Goal: Information Seeking & Learning: Learn about a topic

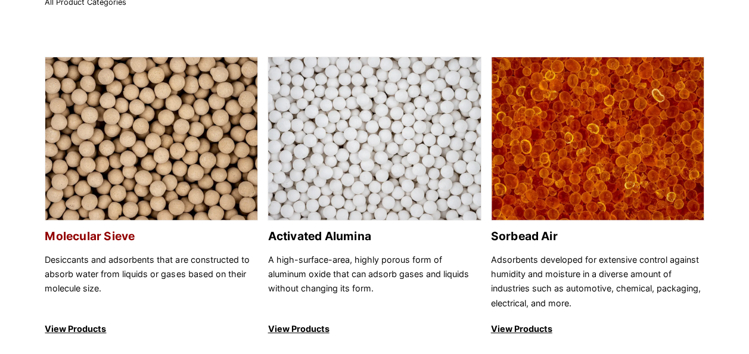
scroll to position [119, 0]
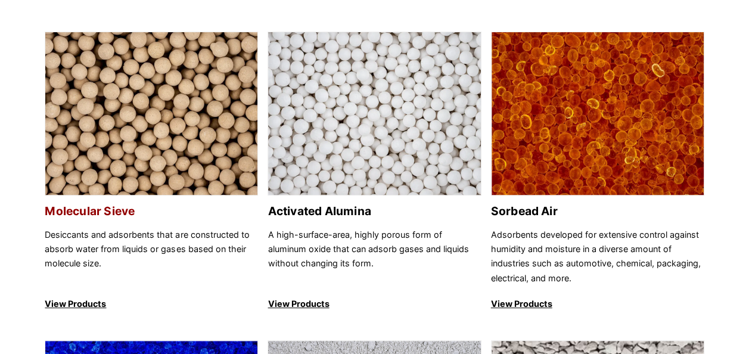
click at [76, 217] on h2 "Molecular Sieve" at bounding box center [151, 211] width 213 height 14
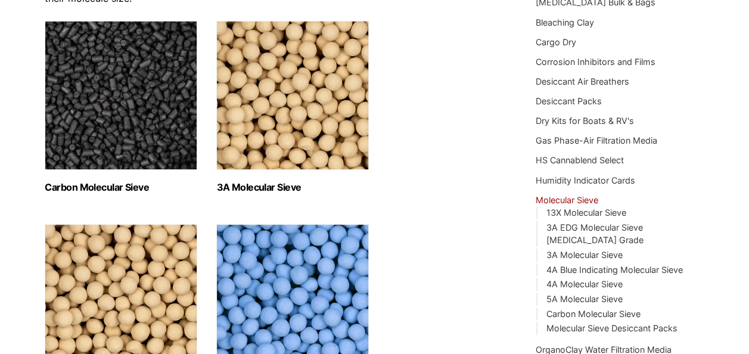
scroll to position [238, 0]
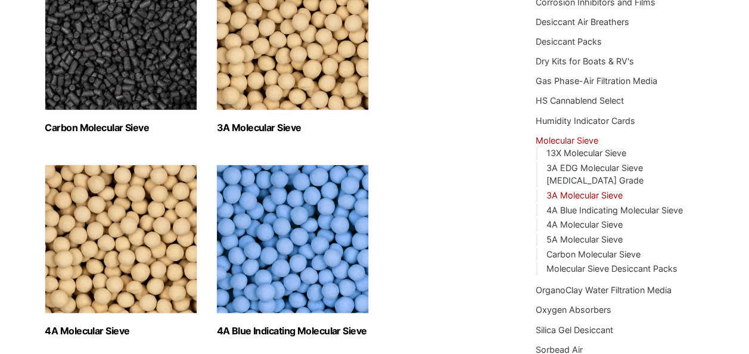
click at [579, 190] on link "3A Molecular Sieve" at bounding box center [584, 195] width 76 height 10
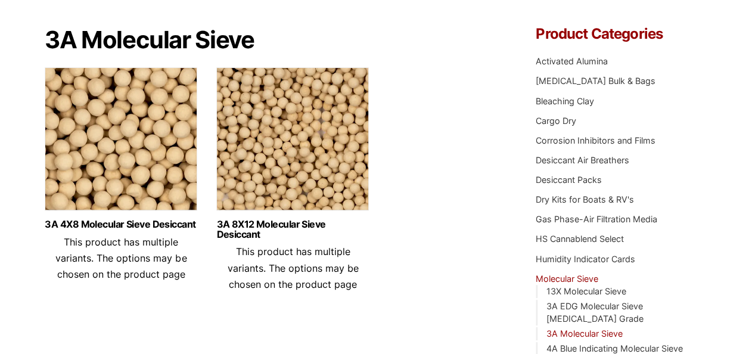
scroll to position [119, 0]
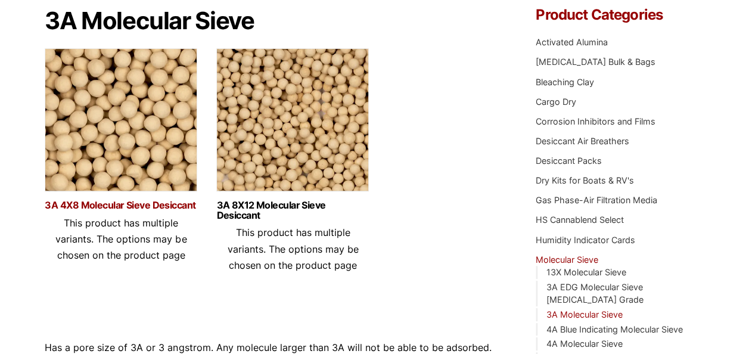
click at [157, 206] on link "3A 4X8 Molecular Sieve Desiccant" at bounding box center [121, 205] width 152 height 10
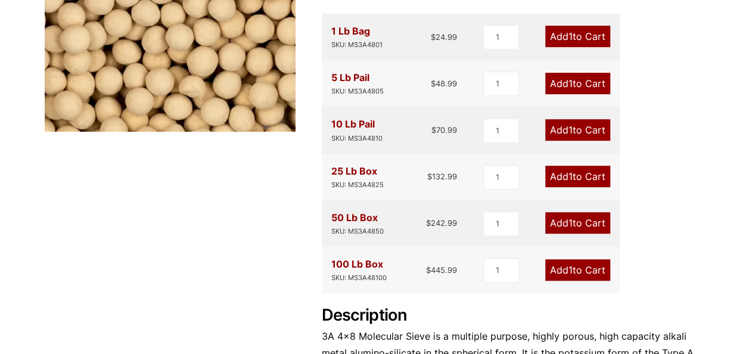
scroll to position [125, 0]
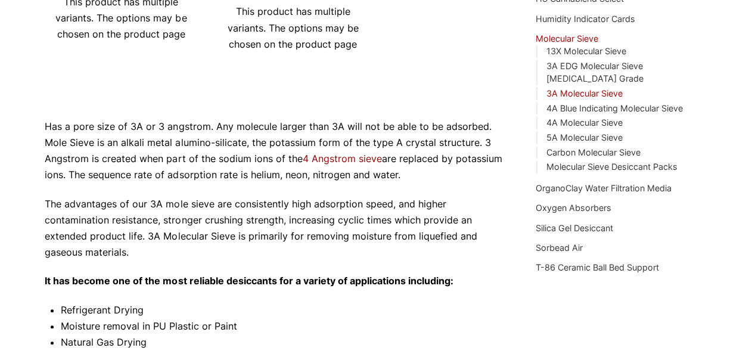
scroll to position [357, 0]
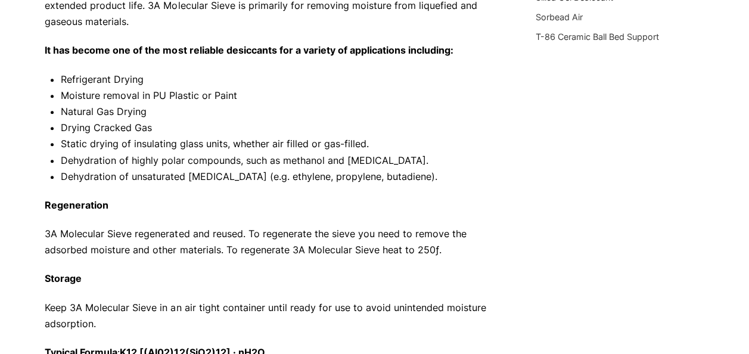
scroll to position [596, 0]
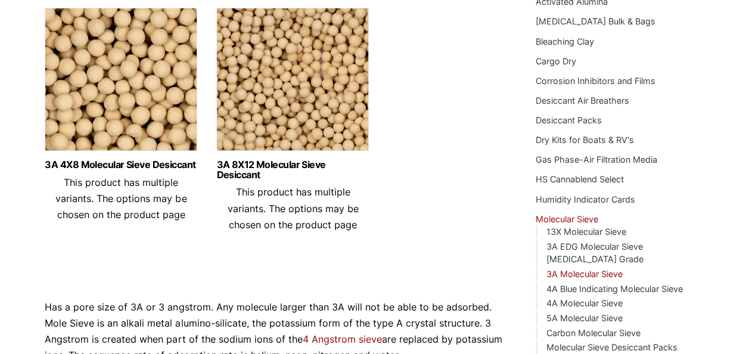
scroll to position [179, 0]
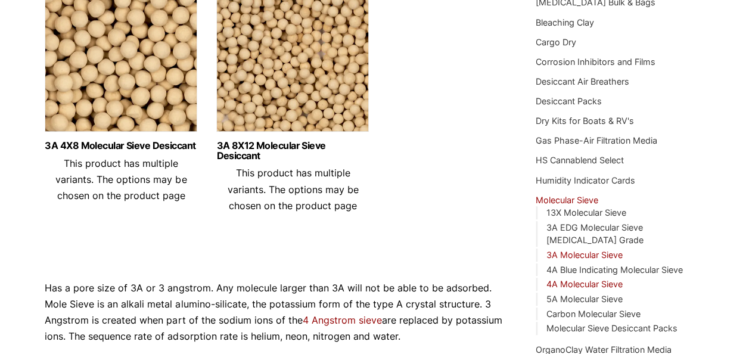
click at [597, 279] on link "4A Molecular Sieve" at bounding box center [584, 284] width 76 height 10
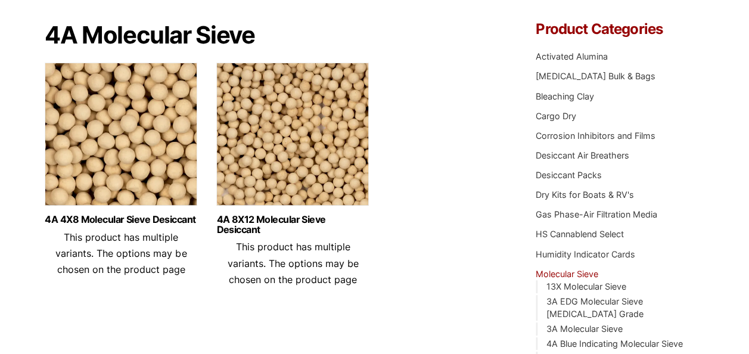
scroll to position [164, 0]
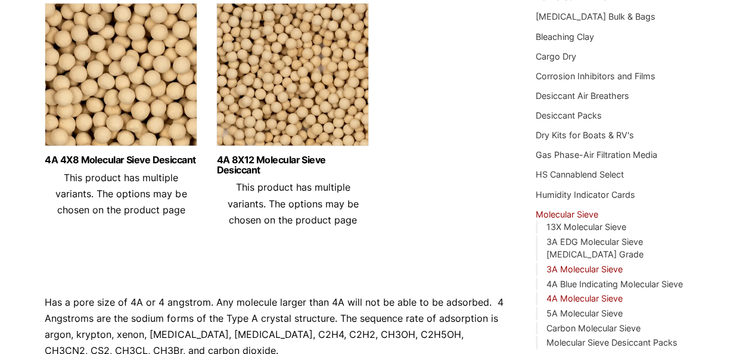
click at [611, 264] on link "3A Molecular Sieve" at bounding box center [584, 269] width 76 height 10
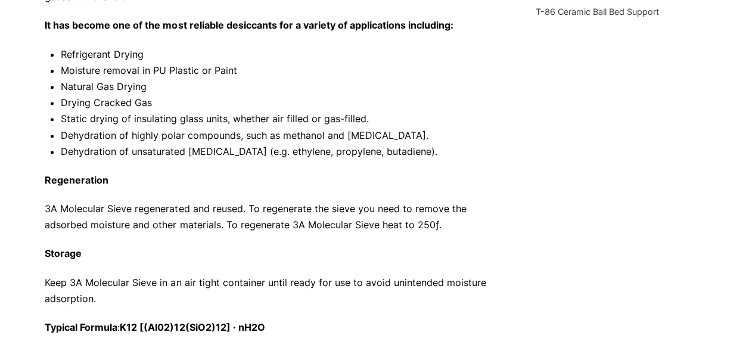
scroll to position [536, 0]
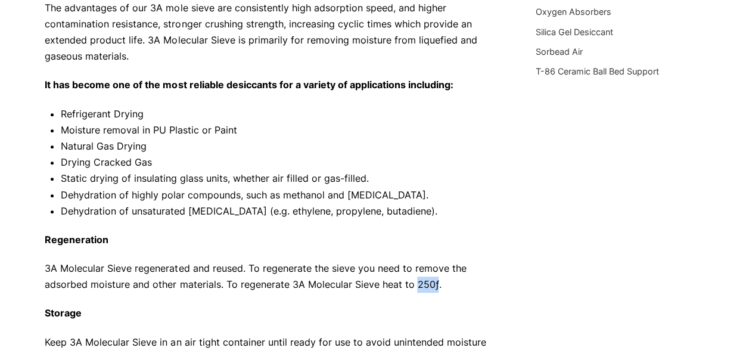
drag, startPoint x: 415, startPoint y: 286, endPoint x: 436, endPoint y: 287, distance: 21.5
click at [436, 287] on p "3A Molecular Sieve regenerated and reused. To regenerate the sieve you need to …" at bounding box center [274, 276] width 458 height 32
copy p "250ƒ"
drag, startPoint x: 378, startPoint y: 286, endPoint x: 434, endPoint y: 284, distance: 55.4
click at [434, 284] on p "3A Molecular Sieve regenerated and reused. To regenerate the sieve you need to …" at bounding box center [274, 276] width 458 height 32
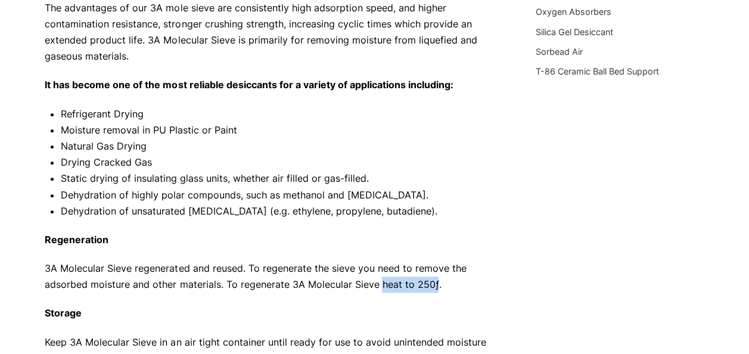
copy p "heat to 250ƒ"
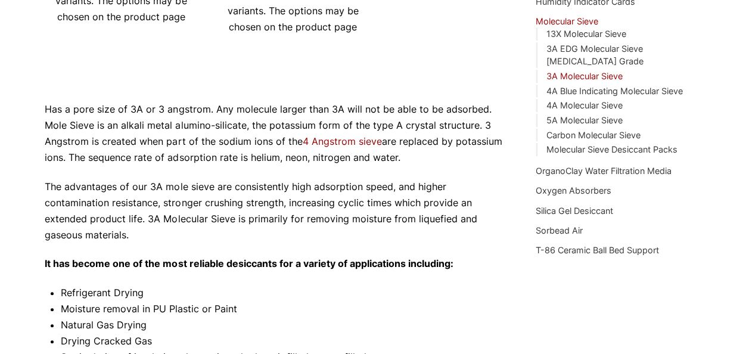
scroll to position [298, 0]
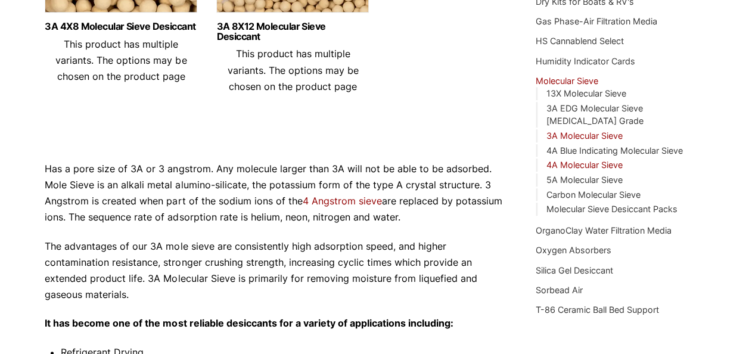
click at [585, 160] on link "4A Molecular Sieve" at bounding box center [584, 165] width 76 height 10
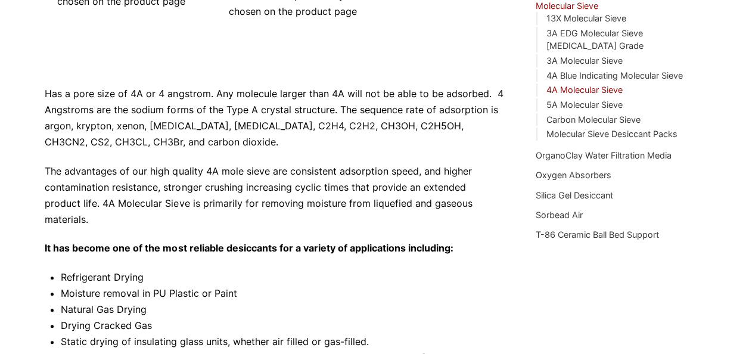
scroll to position [357, 0]
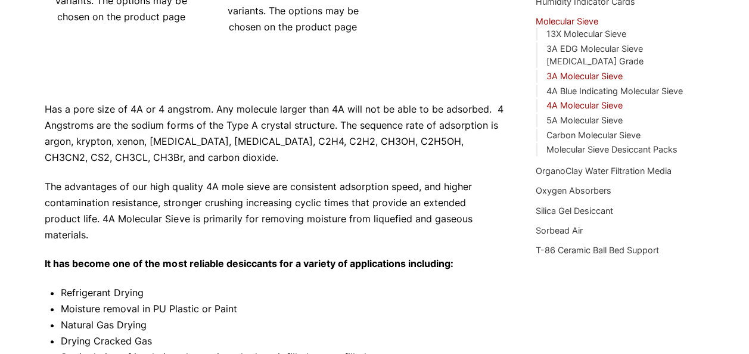
click at [608, 71] on link "3A Molecular Sieve" at bounding box center [584, 76] width 76 height 10
